Goal: Task Accomplishment & Management: Manage account settings

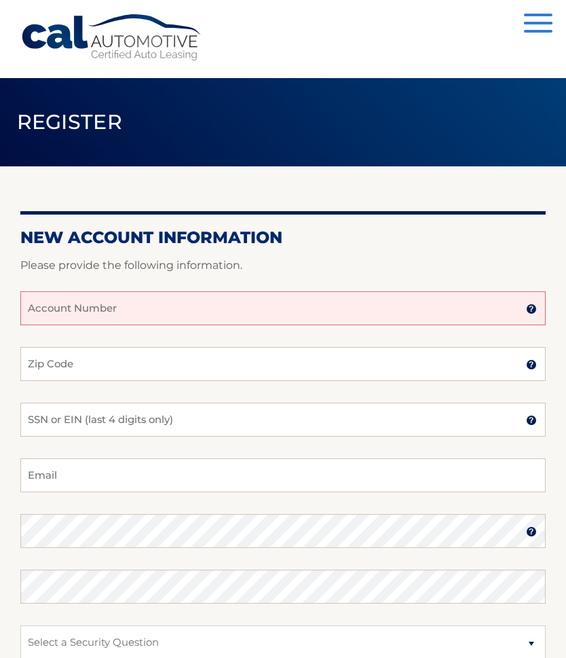
click at [534, 308] on img at bounding box center [531, 308] width 11 height 11
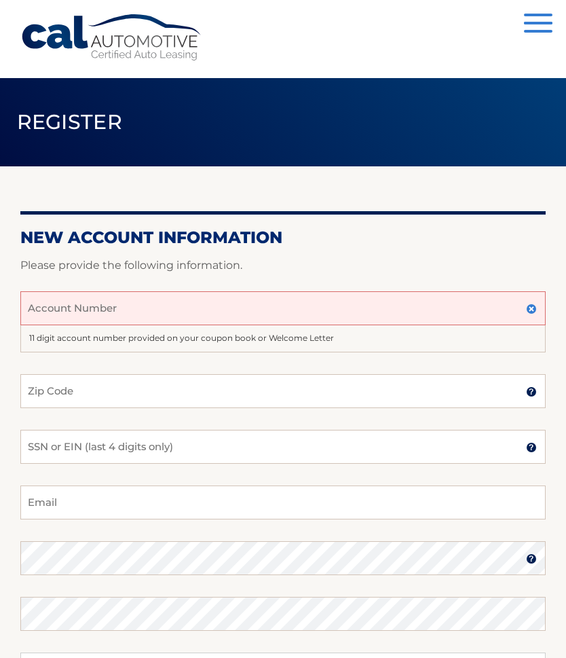
click at [82, 318] on input "Account Number" at bounding box center [283, 308] width 526 height 34
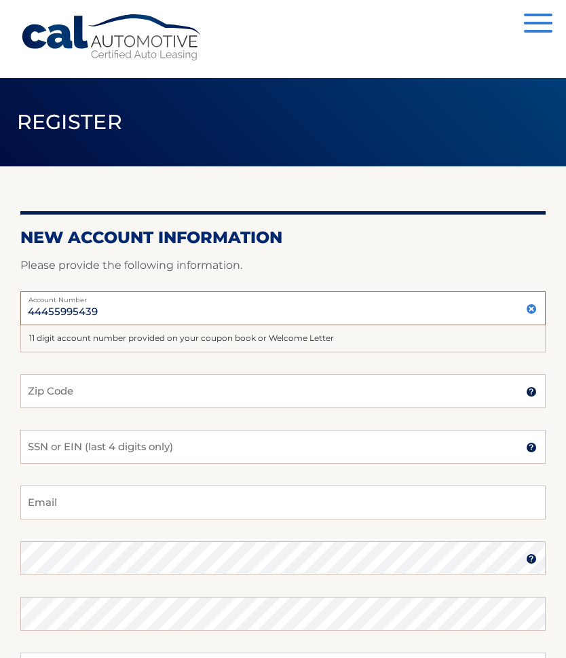
type input "44455995439"
click at [81, 386] on input "Zip Code" at bounding box center [283, 391] width 526 height 34
type input "14150"
click at [188, 442] on input "SSN or EIN (last 4 digits only)" at bounding box center [283, 447] width 526 height 34
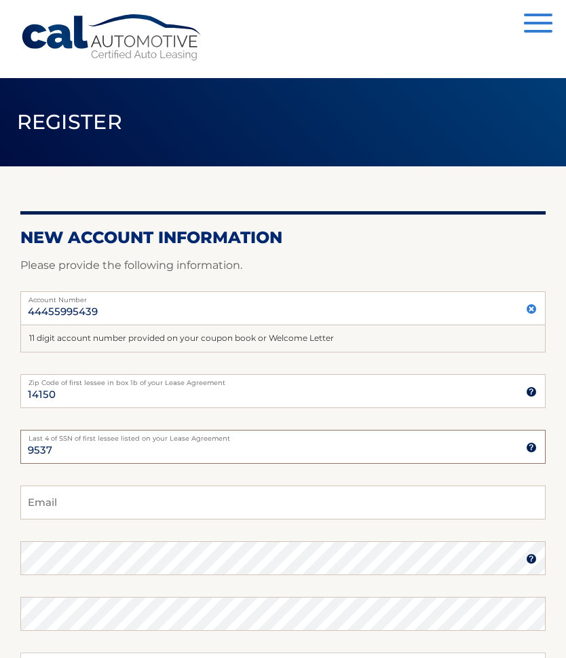
type input "9537"
click at [175, 509] on input "Email" at bounding box center [283, 502] width 526 height 34
type input "kt6303@gmail.com"
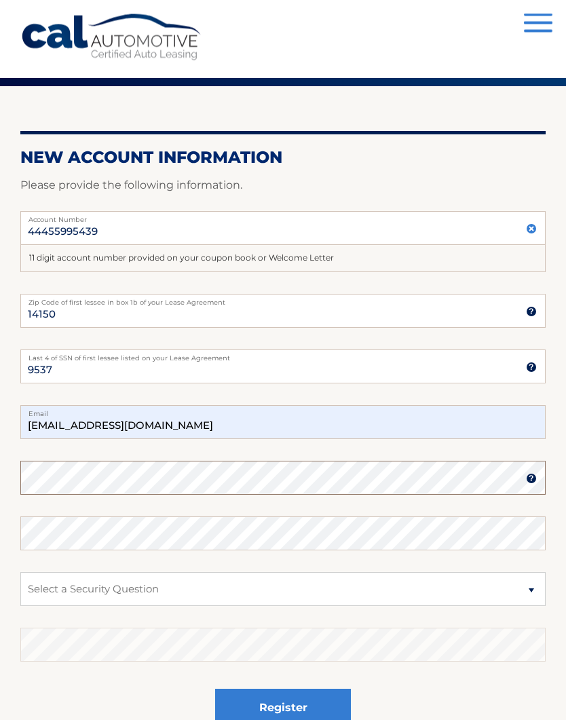
scroll to position [84, 0]
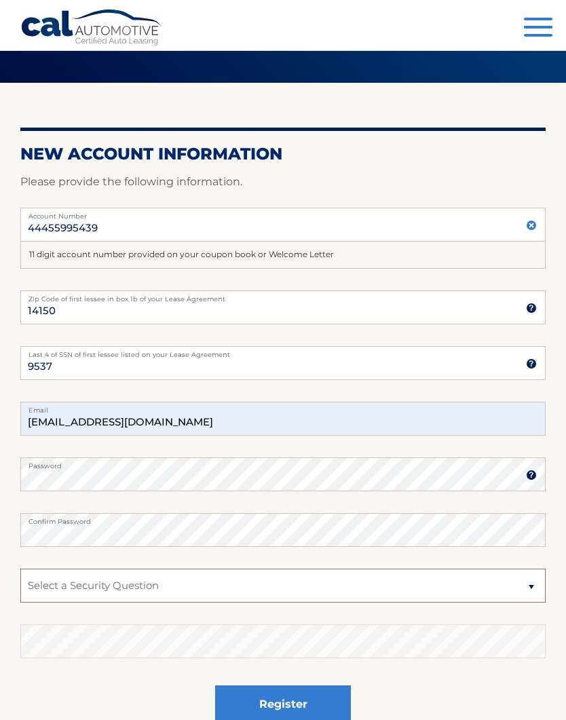
click at [158, 587] on select "Select a Security Question What was the name of your elementary school? What is…" at bounding box center [283, 586] width 526 height 34
select select "3"
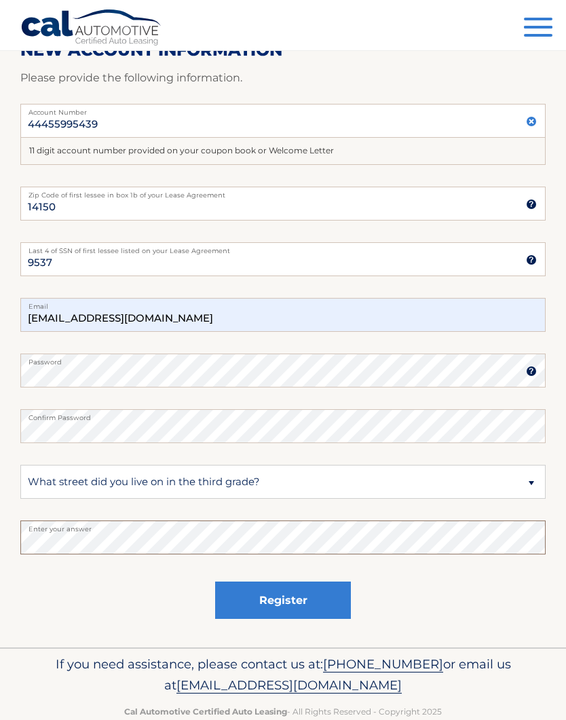
scroll to position [207, 0]
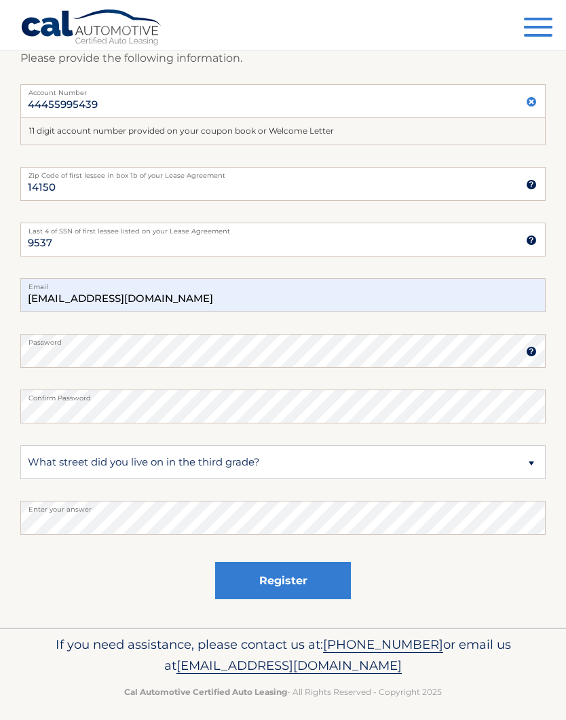
click at [325, 587] on button "Register" at bounding box center [283, 580] width 136 height 37
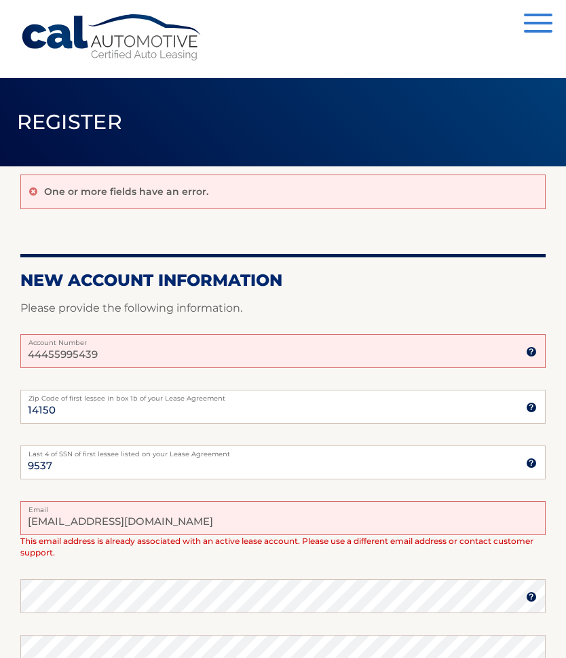
click at [538, 33] on button "Menu" at bounding box center [538, 25] width 29 height 22
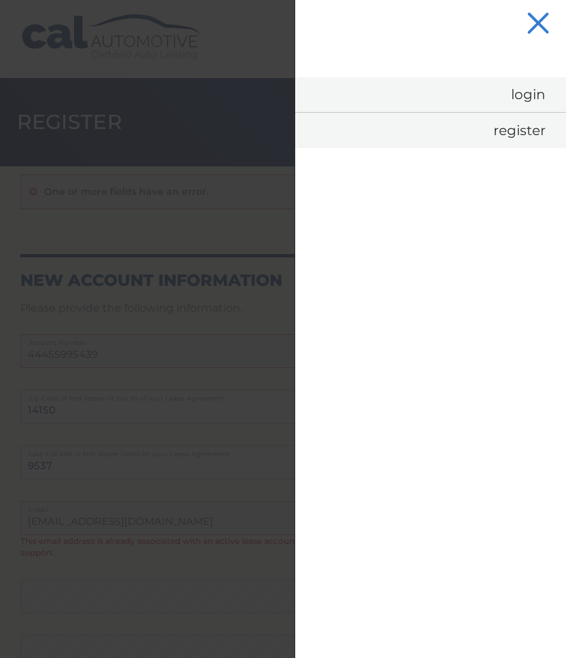
click at [532, 91] on link "Login" at bounding box center [430, 94] width 271 height 35
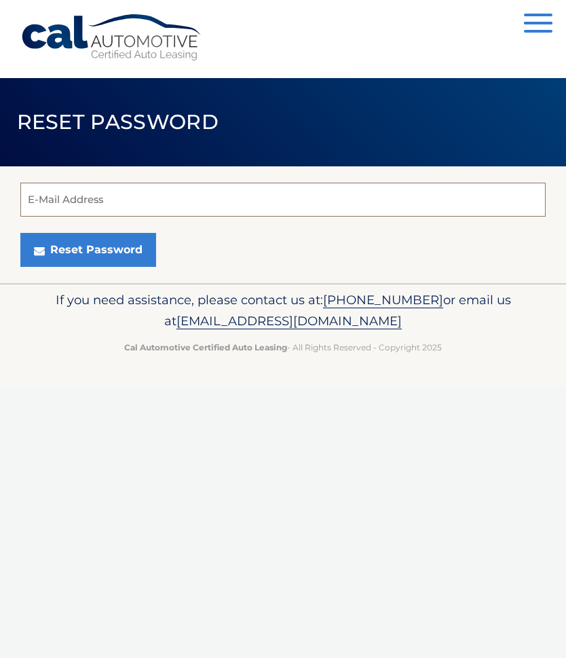
click at [87, 197] on input "E-Mail Address" at bounding box center [283, 200] width 526 height 34
type input "[EMAIL_ADDRESS][DOMAIN_NAME]"
click at [87, 250] on button "Reset Password" at bounding box center [88, 250] width 136 height 34
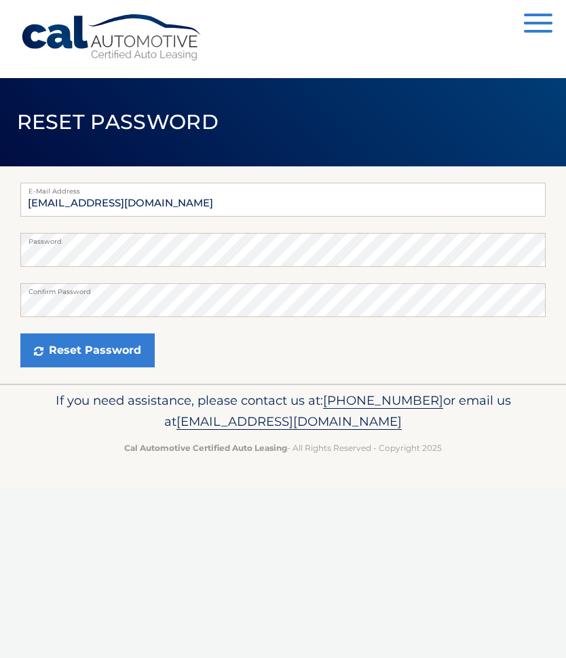
click at [134, 348] on button "Reset Password" at bounding box center [87, 350] width 134 height 34
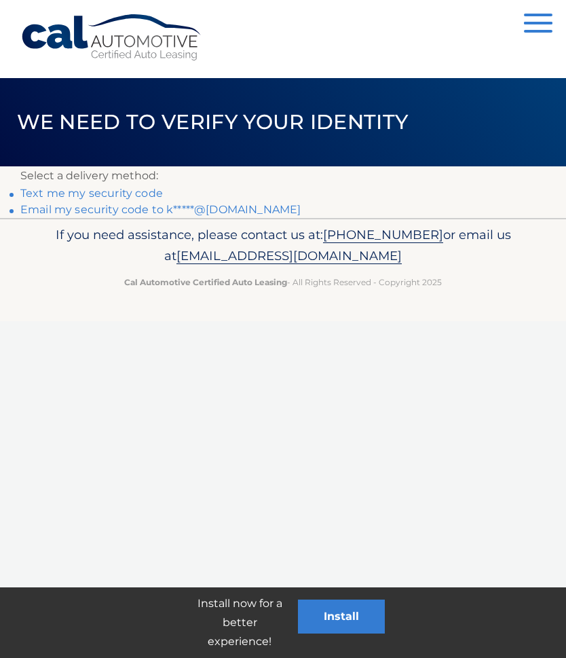
click at [154, 196] on link "Text me my security code" at bounding box center [91, 193] width 143 height 13
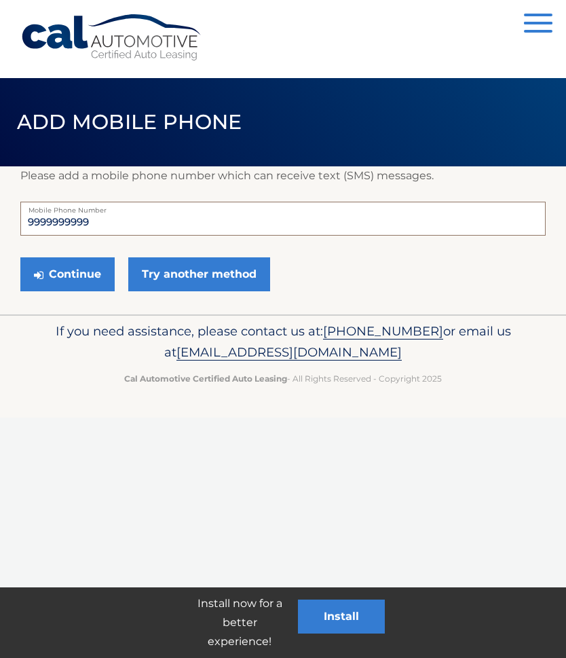
click at [80, 223] on input "9999999999" at bounding box center [283, 219] width 526 height 34
click at [90, 222] on input "99999999997169825228" at bounding box center [283, 219] width 526 height 34
type input "7169825228"
click at [86, 272] on button "Continue" at bounding box center [67, 274] width 94 height 34
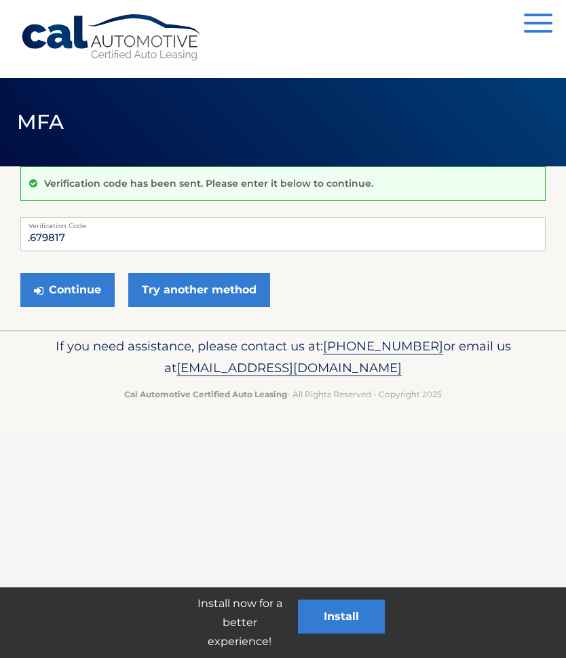
click at [85, 293] on button "Continue" at bounding box center [67, 290] width 94 height 34
type input "."
type input "679817"
click at [81, 291] on button "Continue" at bounding box center [67, 290] width 94 height 34
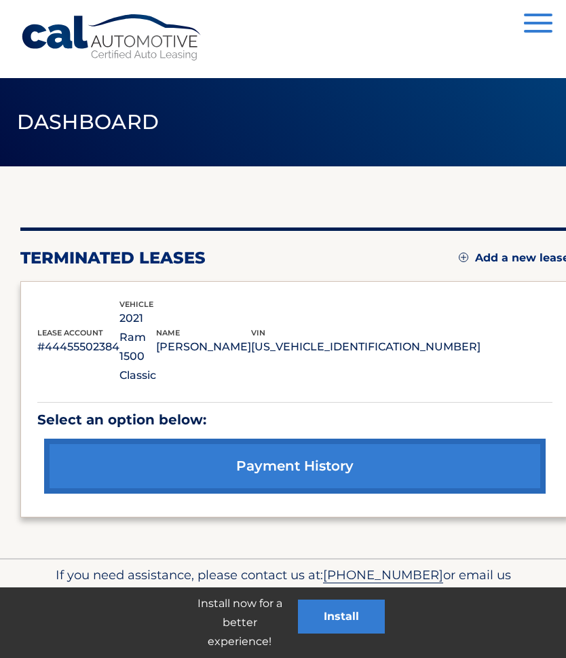
click at [468, 258] on link "Add a new lease" at bounding box center [514, 258] width 111 height 14
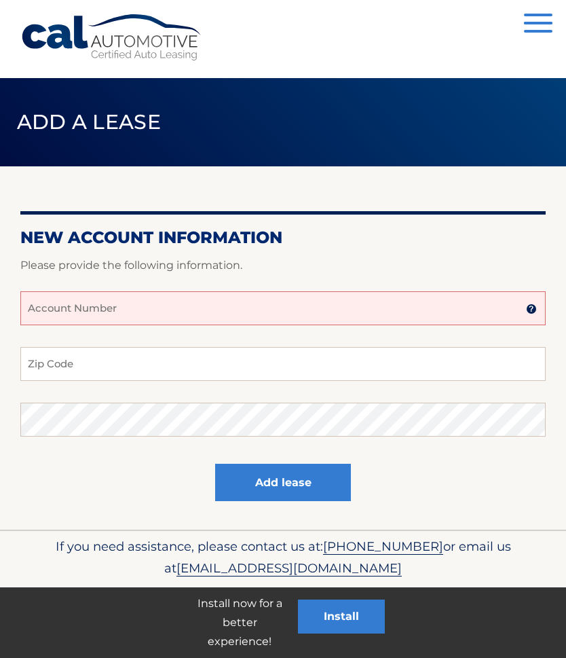
click at [112, 309] on input "Account Number" at bounding box center [283, 308] width 526 height 34
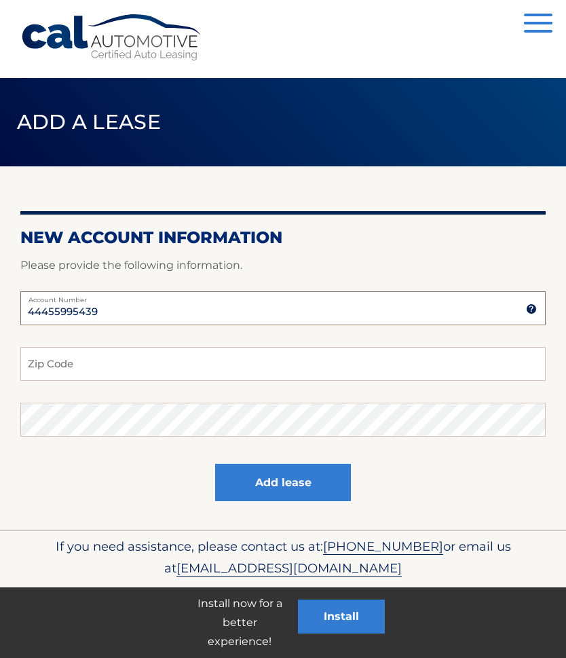
type input "44455995439"
click at [105, 366] on input "Zip Code" at bounding box center [283, 364] width 526 height 34
type input "14150"
click at [320, 487] on button "Add lease" at bounding box center [283, 482] width 136 height 37
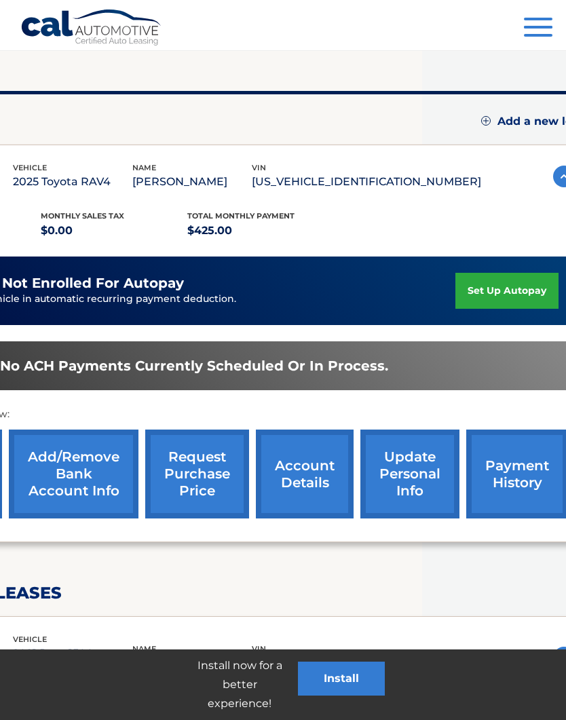
scroll to position [136, 167]
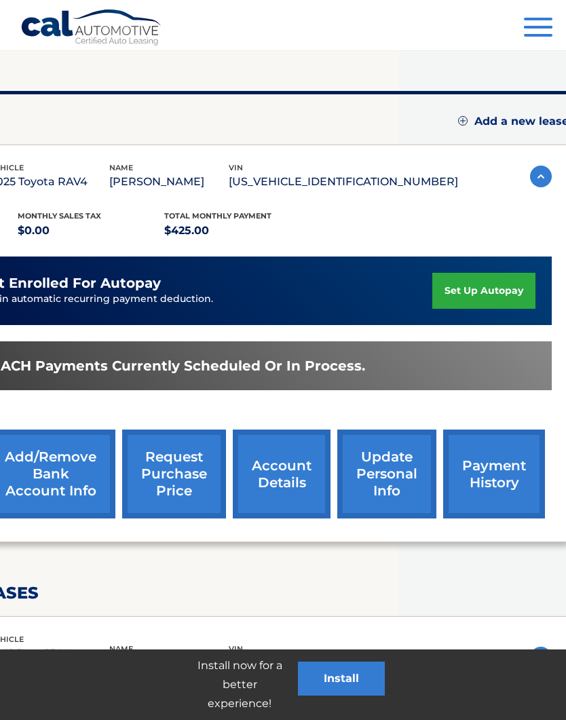
click at [496, 294] on link "set up autopay" at bounding box center [484, 291] width 103 height 36
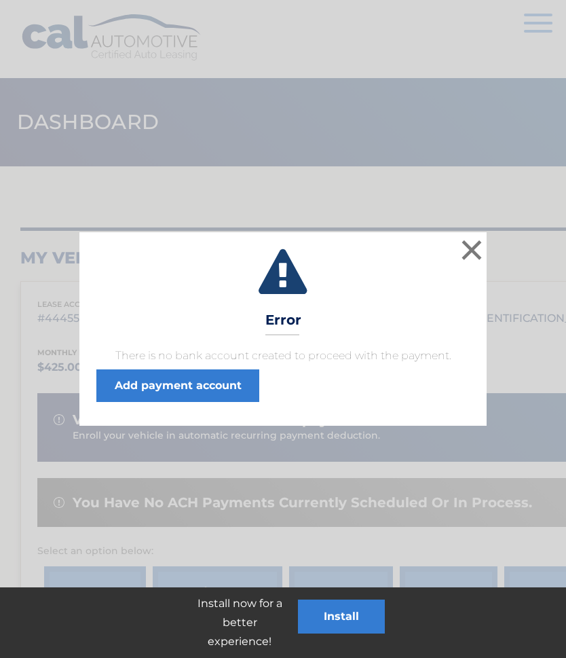
click at [228, 387] on link "Add payment account" at bounding box center [177, 385] width 163 height 33
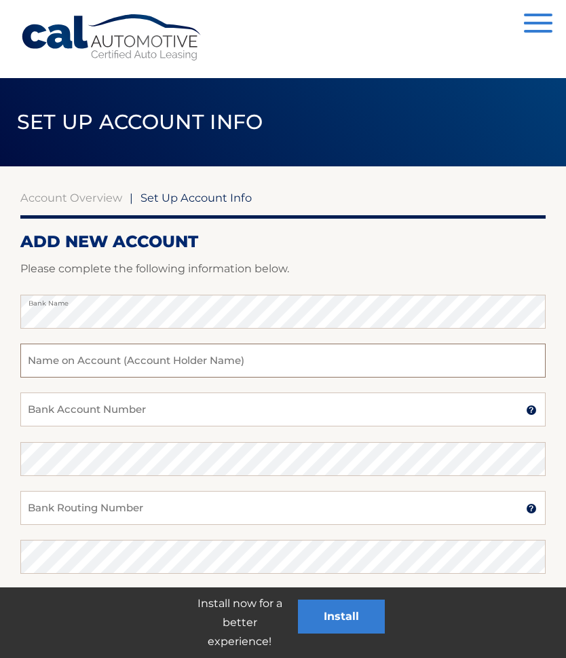
click at [185, 364] on input "text" at bounding box center [283, 361] width 526 height 34
type input "[PERSON_NAME]"
click at [150, 411] on input "Bank Account Number" at bounding box center [283, 409] width 526 height 34
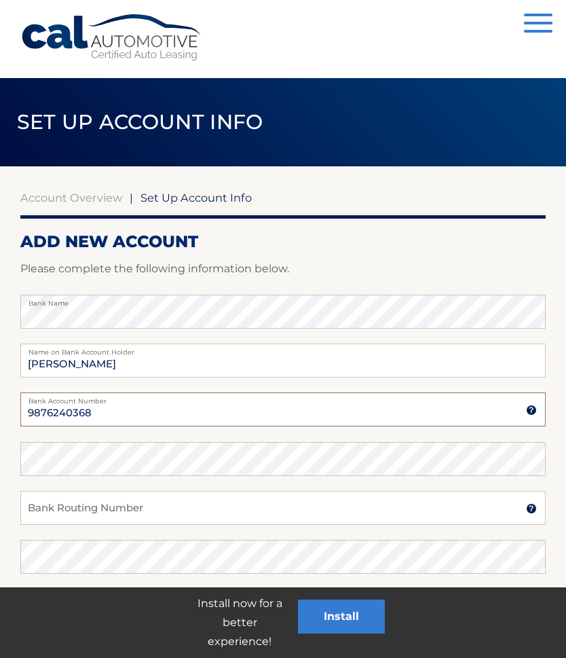
type input "9876240368"
click at [124, 511] on input "Bank Routing Number" at bounding box center [283, 508] width 526 height 34
type input "022000046"
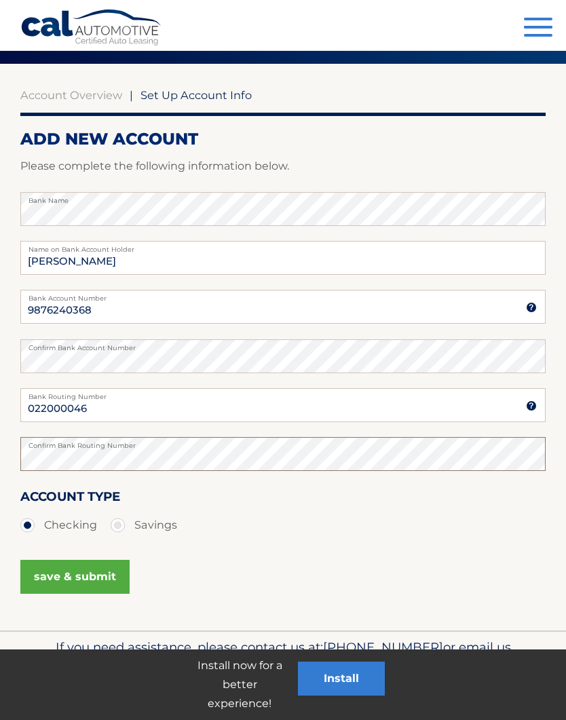
scroll to position [104, 0]
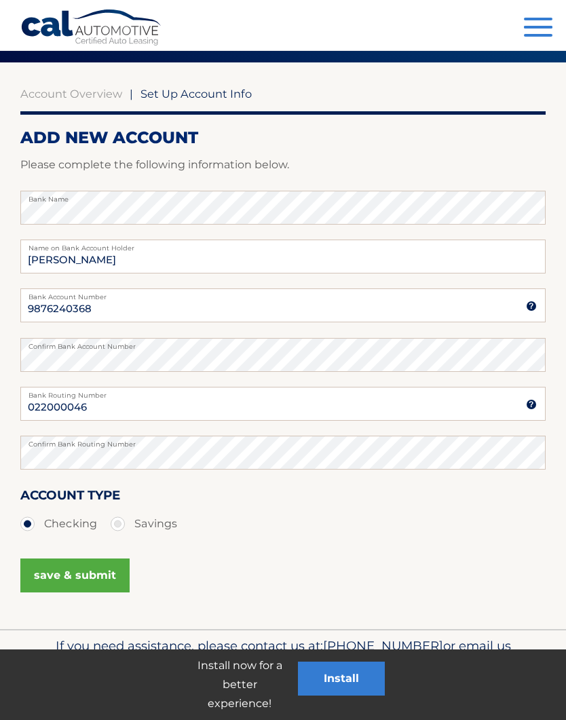
click at [94, 575] on button "save & submit" at bounding box center [74, 576] width 109 height 34
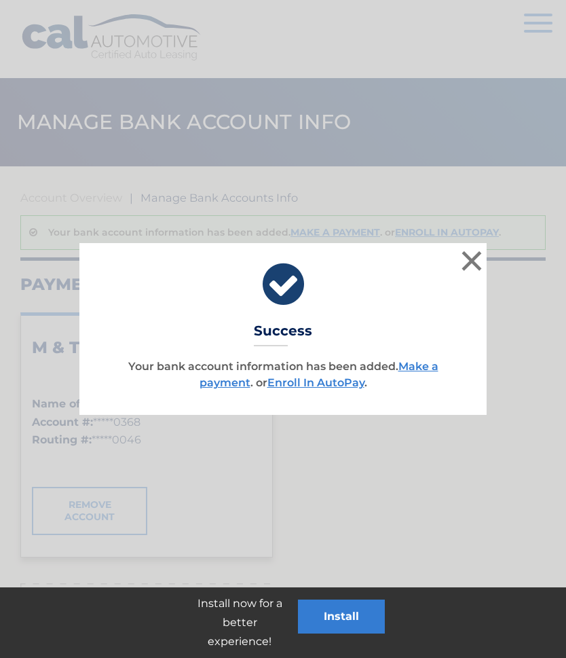
click at [426, 364] on link "Make a payment" at bounding box center [319, 374] width 239 height 29
click at [318, 388] on link "Enroll In AutoPay" at bounding box center [316, 382] width 97 height 13
click at [340, 386] on link "Enroll In AutoPay" at bounding box center [316, 382] width 97 height 13
click at [343, 380] on link "Enroll In AutoPay" at bounding box center [316, 382] width 97 height 13
click at [344, 382] on link "Enroll In AutoPay" at bounding box center [316, 382] width 97 height 13
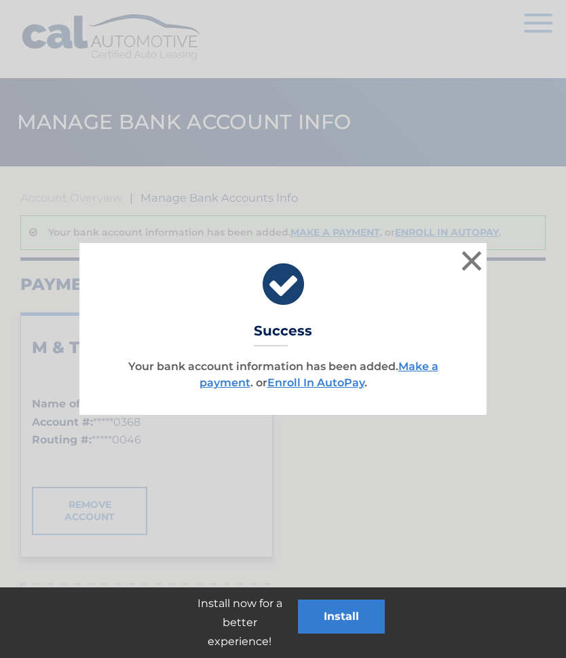
click at [323, 385] on link "Enroll In AutoPay" at bounding box center [316, 382] width 97 height 13
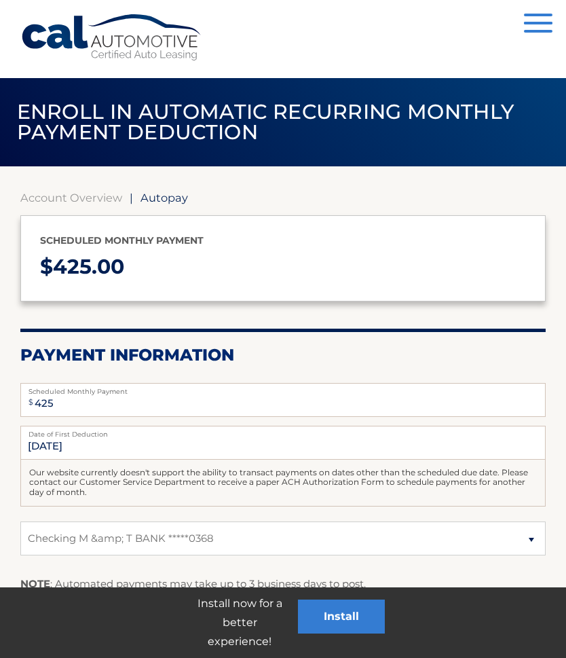
select select "ODBiZGRjZmQtMzEyMy00MWFiLTk1YmUtNzRmM2UzNWE0Yjll"
click at [174, 200] on span "Autopay" at bounding box center [165, 198] width 48 height 14
select select "ODBiZGRjZmQtMzEyMy00MWFiLTk1YmUtNzRmM2UzNWE0Yjll"
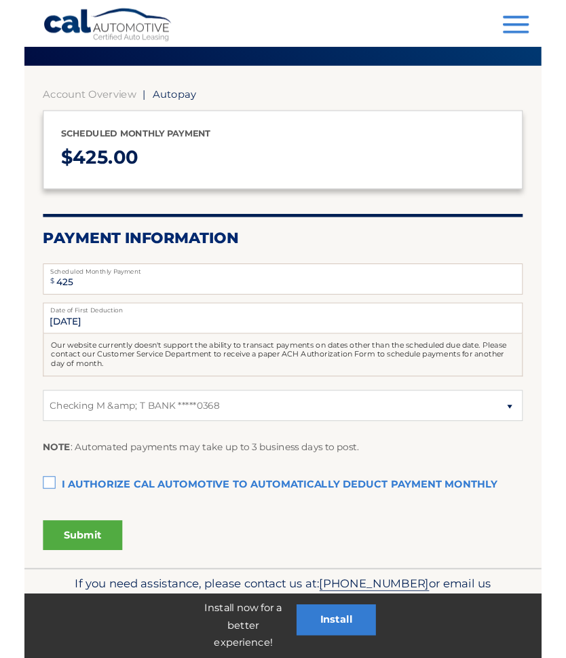
scroll to position [158, 0]
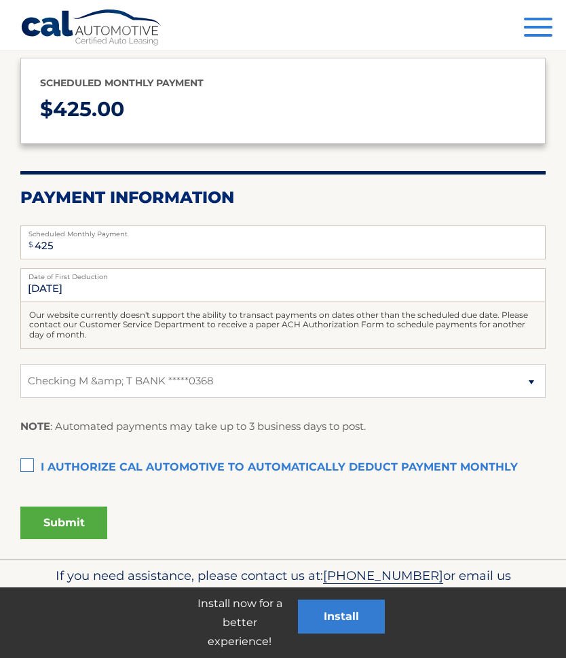
click at [29, 463] on label "I authorize cal automotive to automatically deduct payment monthly This checkbo…" at bounding box center [283, 467] width 526 height 27
click at [0, 0] on input "I authorize cal automotive to automatically deduct payment monthly This checkbo…" at bounding box center [0, 0] width 0 height 0
click at [82, 524] on button "Submit" at bounding box center [63, 523] width 87 height 33
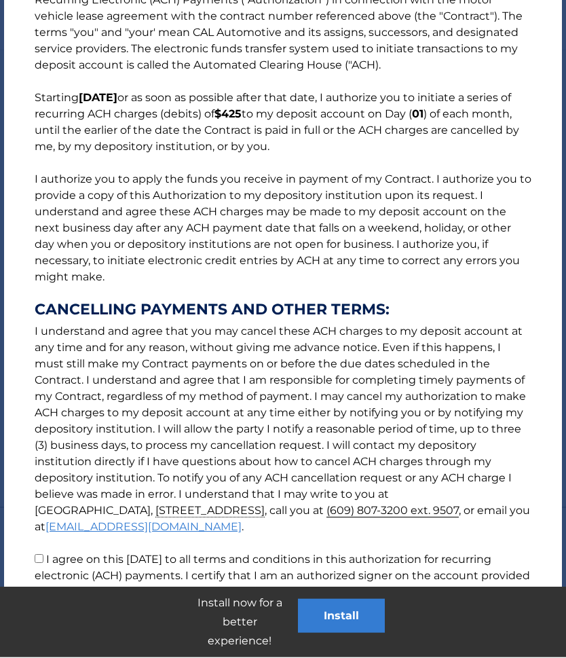
scroll to position [272, 0]
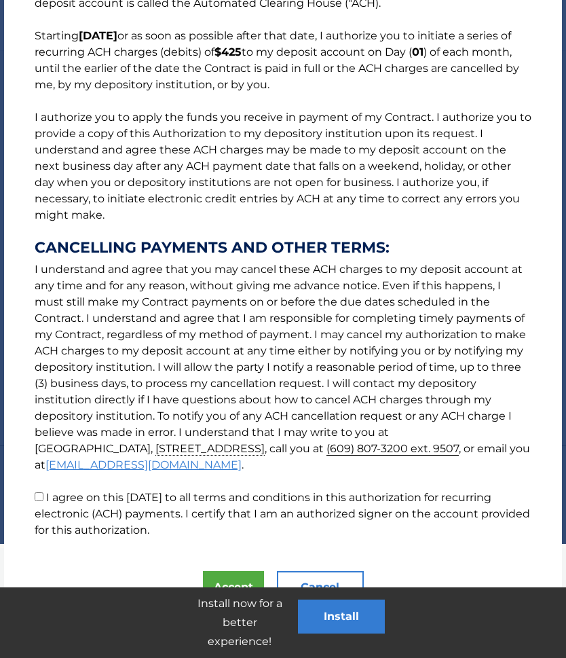
click at [37, 500] on input "I agree on this [DATE] to all terms and conditions in this authorization for re…" at bounding box center [39, 496] width 9 height 9
checkbox input "true"
click at [229, 579] on button "Accept" at bounding box center [233, 587] width 61 height 33
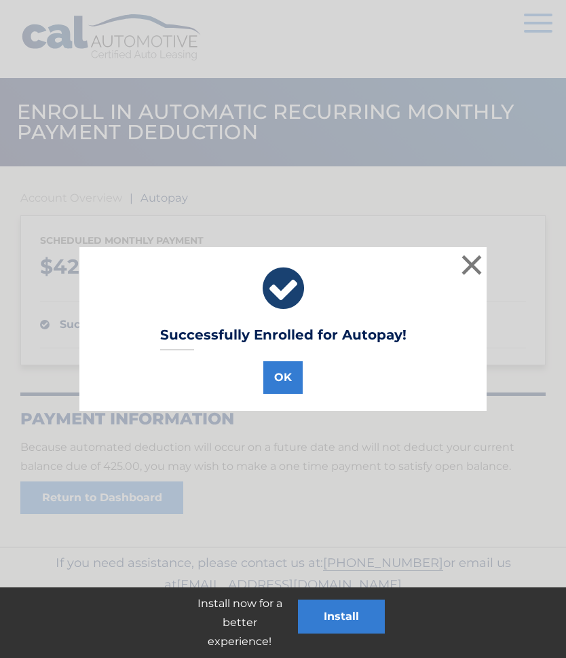
click at [284, 382] on button "OK" at bounding box center [282, 377] width 39 height 33
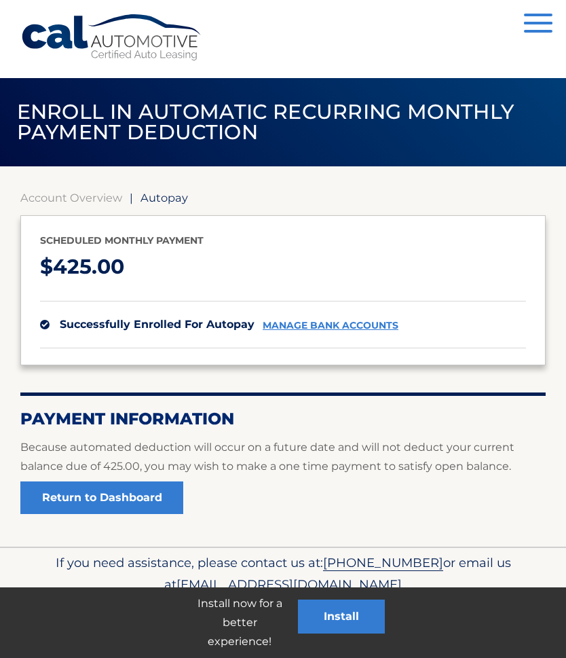
click at [157, 499] on link "Return to Dashboard" at bounding box center [101, 497] width 163 height 33
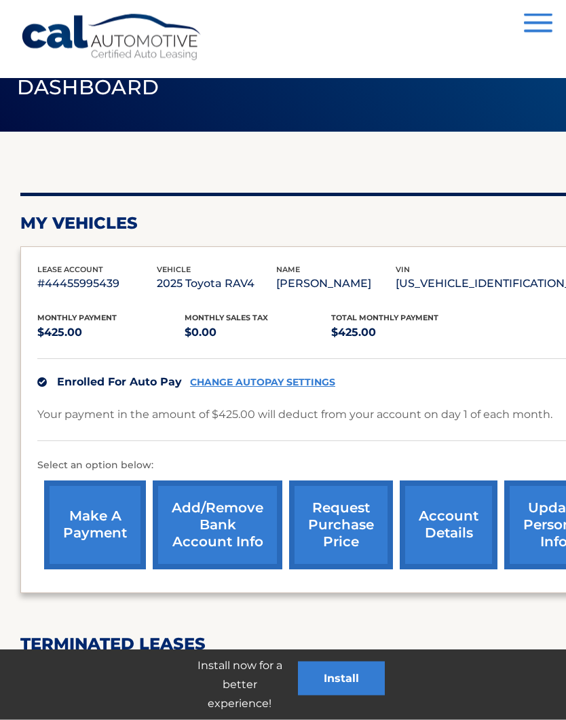
scroll to position [35, 0]
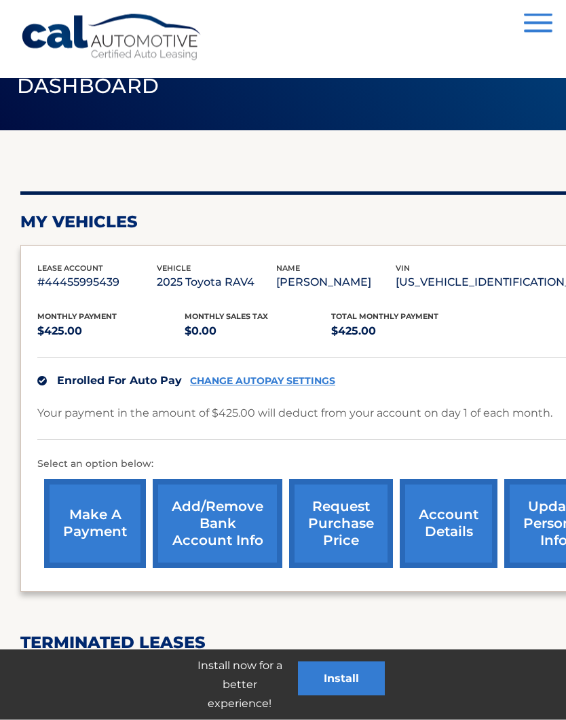
click at [111, 523] on link "make a payment" at bounding box center [95, 524] width 102 height 89
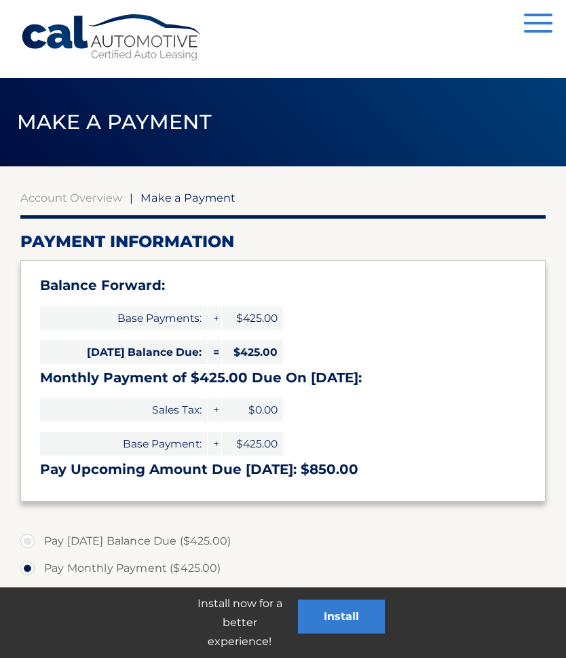
select select "ODBiZGRjZmQtMzEyMy00MWFiLTk1YmUtNzRmM2UzNWE0Yjll"
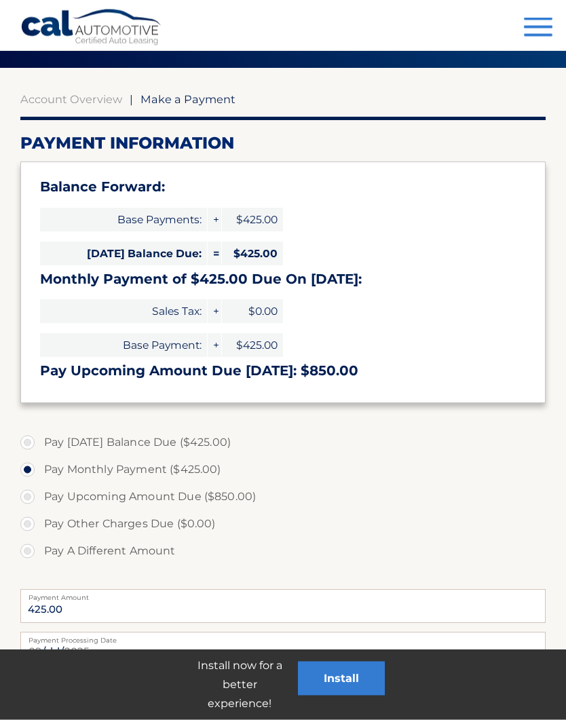
scroll to position [98, 0]
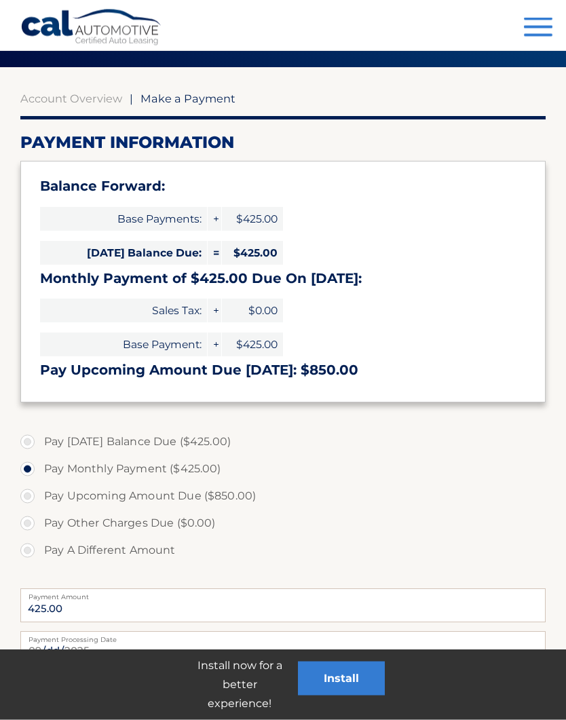
click at [29, 440] on label "Pay Today's Balance Due ($425.00)" at bounding box center [283, 442] width 526 height 27
click at [29, 440] on input "Pay Today's Balance Due ($425.00)" at bounding box center [33, 440] width 14 height 22
radio input "true"
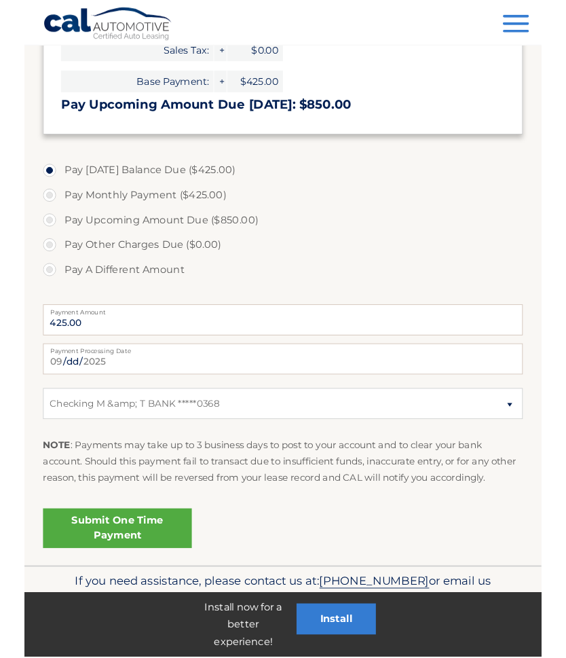
scroll to position [416, 0]
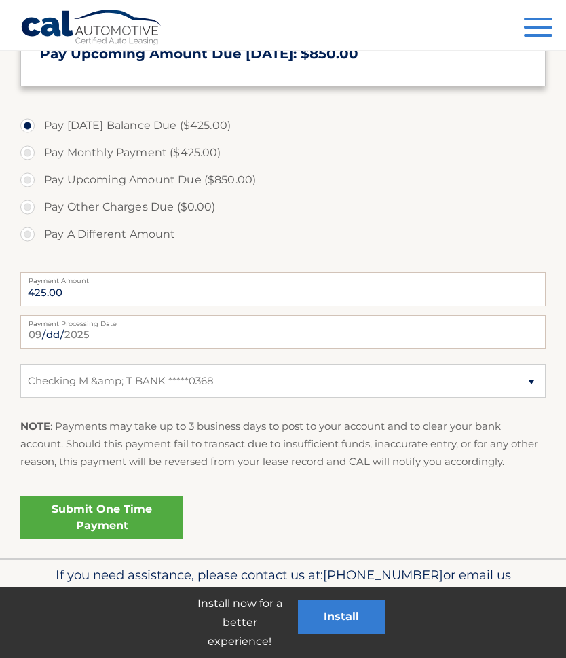
click at [139, 511] on link "Submit One Time Payment" at bounding box center [101, 517] width 163 height 43
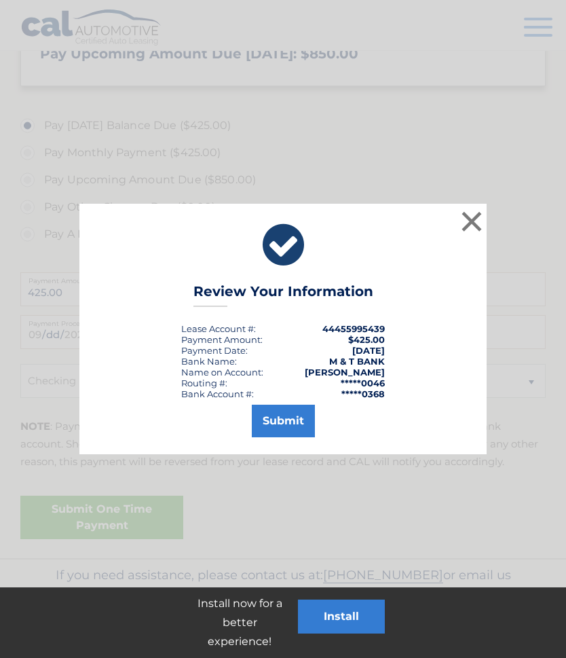
click at [290, 416] on button "Submit" at bounding box center [283, 421] width 63 height 33
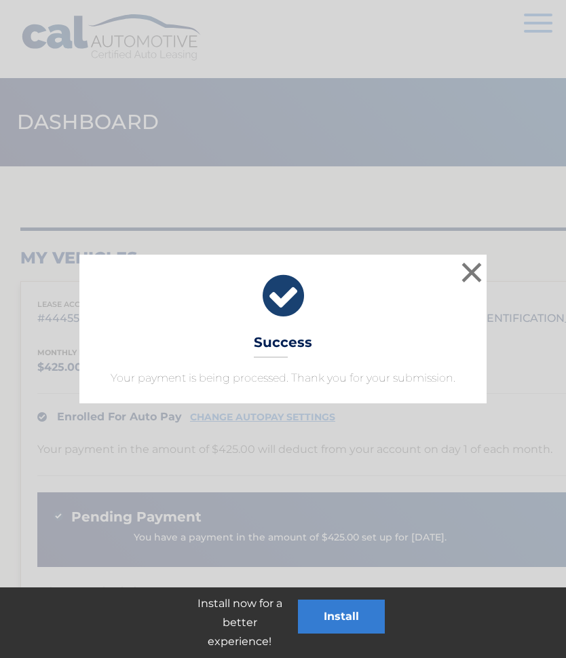
click at [473, 275] on button "×" at bounding box center [471, 272] width 27 height 27
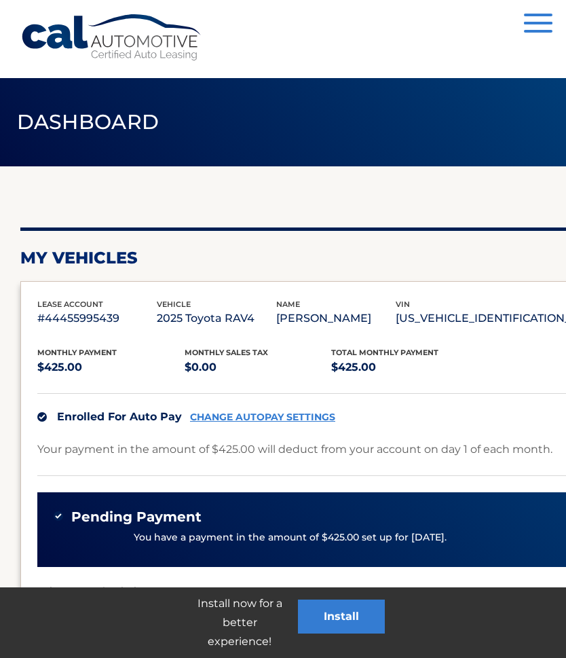
click at [366, 623] on button "Install" at bounding box center [341, 617] width 87 height 34
click at [348, 618] on button "Install" at bounding box center [341, 617] width 87 height 34
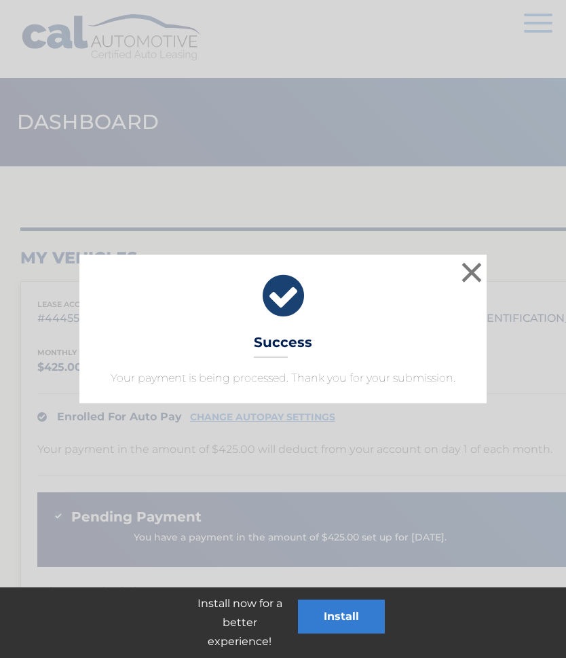
click at [471, 278] on button "×" at bounding box center [471, 272] width 27 height 27
